Goal: Task Accomplishment & Management: Use online tool/utility

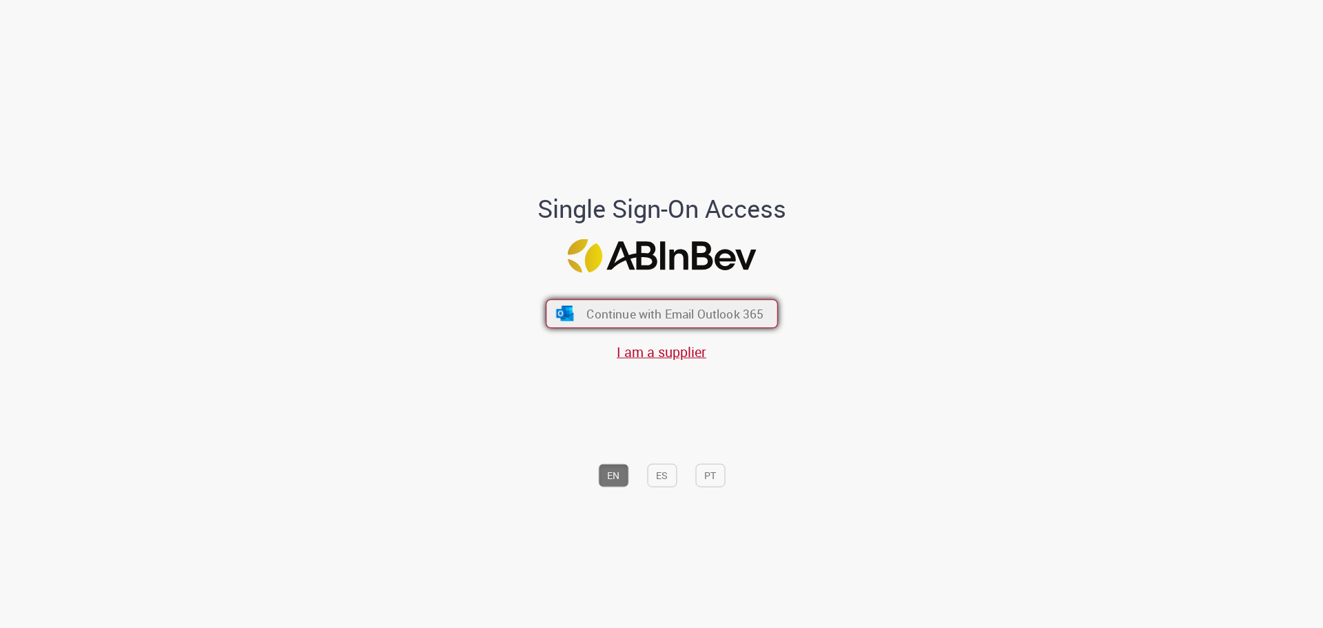
click at [689, 305] on button "Continue with Email Outlook 365" at bounding box center [662, 313] width 232 height 29
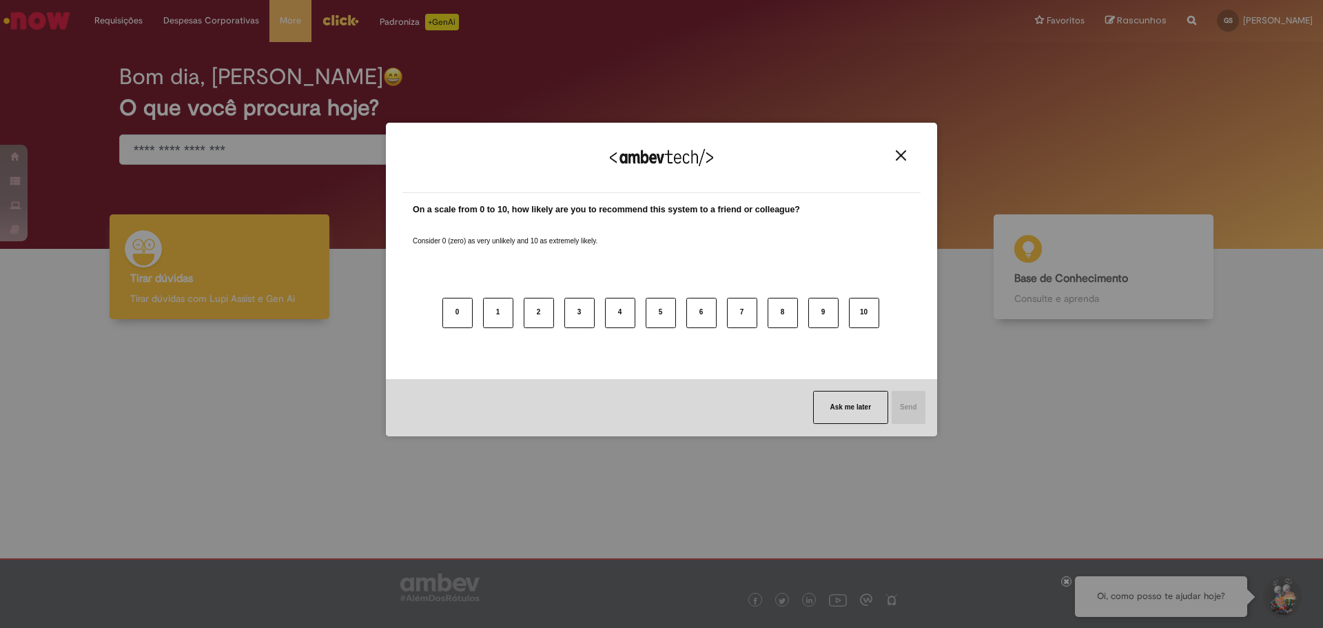
click at [895, 154] on button "Close" at bounding box center [901, 156] width 19 height 12
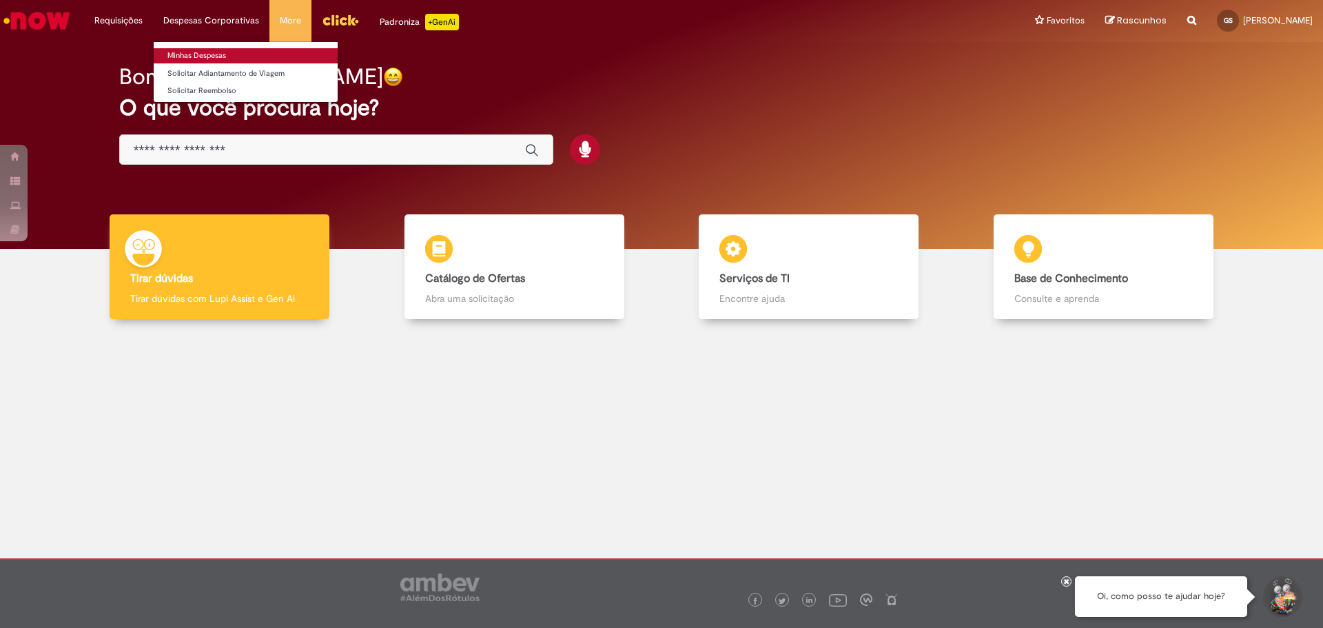
click at [231, 57] on link "Minhas Despesas" at bounding box center [246, 55] width 184 height 15
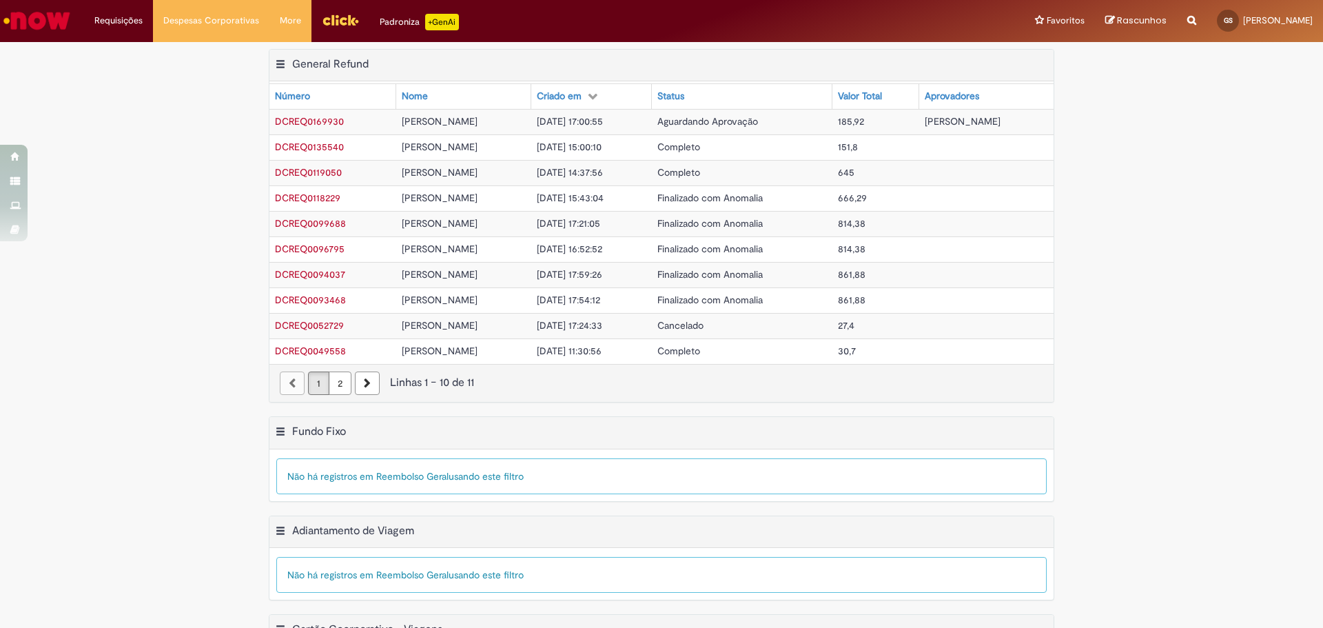
click at [1087, 214] on div "Exportar como PDF Exportar como Excel Exportar como CSV General Refund Tabela -…" at bounding box center [661, 232] width 1323 height 367
